Goal: Task Accomplishment & Management: Use online tool/utility

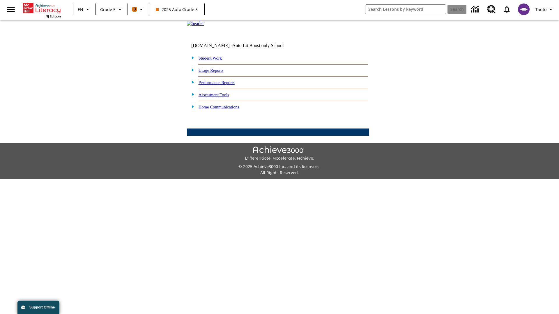
click at [214, 61] on link "Student Work" at bounding box center [210, 58] width 23 height 5
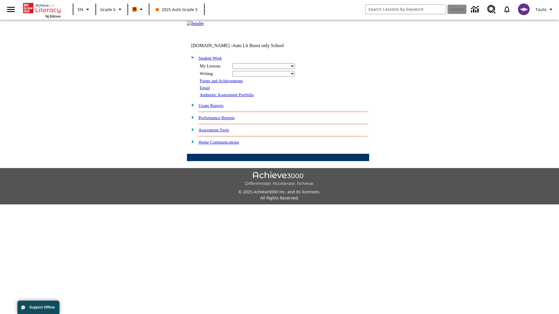
select select "/options/reports/?report_id=12&atype=21&section=2"
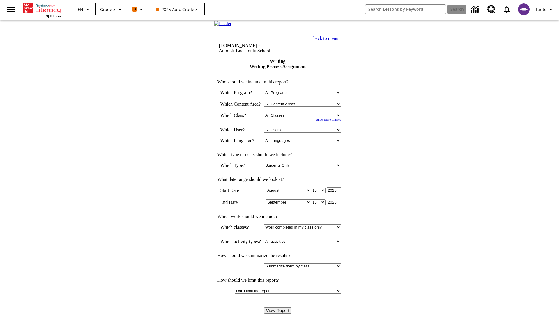
click at [304, 118] on select "Select a Class: All Classes 2025 Auto Grade 5 OL 2025 Auto Grade 6" at bounding box center [302, 116] width 77 height 6
select select "11133131"
click at [304, 133] on select "All Users Cat, Sautoen Cat, Sautoes Cat, Sautoss Donotlogin, Sautoen Twoschools…" at bounding box center [302, 130] width 77 height 6
select select "21437107"
click at [278, 308] on input "View Report" at bounding box center [278, 311] width 28 height 6
